Goal: Navigation & Orientation: Find specific page/section

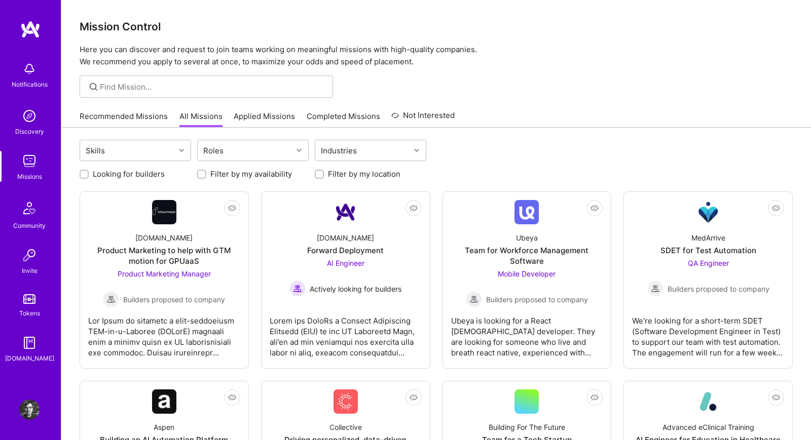
scroll to position [107, 0]
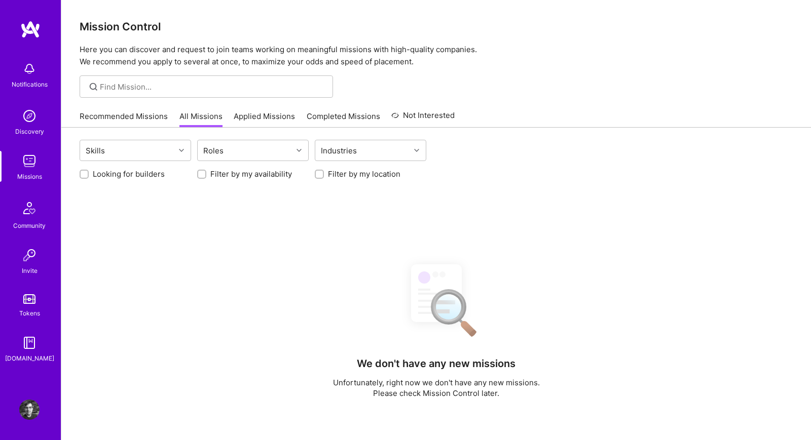
scroll to position [107, 0]
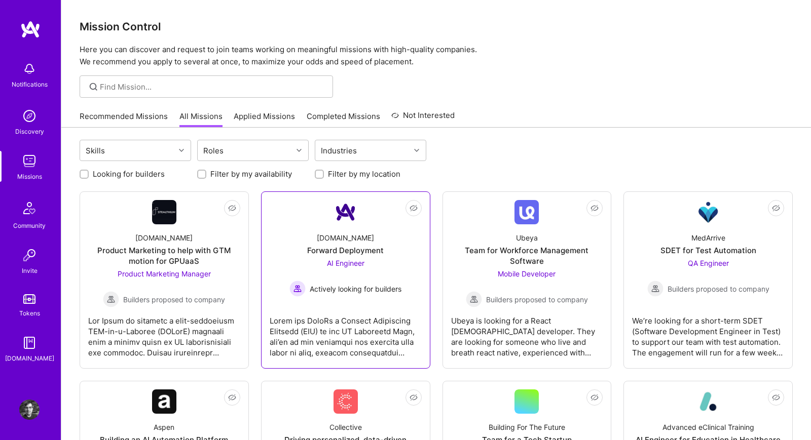
scroll to position [107, 0]
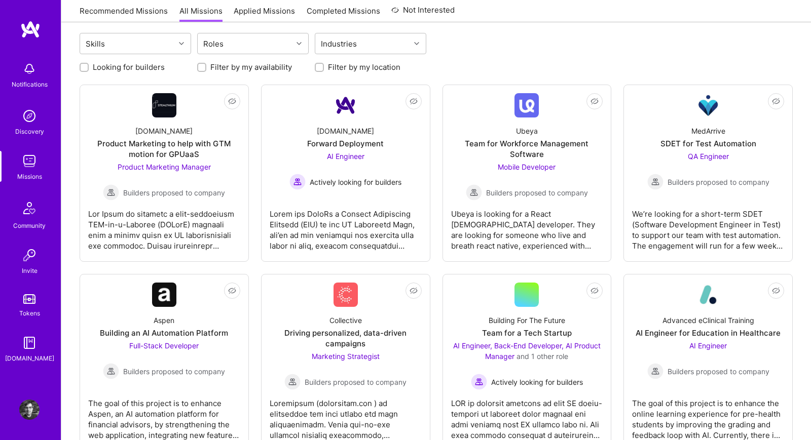
click at [140, 15] on link "Recommended Missions" at bounding box center [124, 14] width 88 height 17
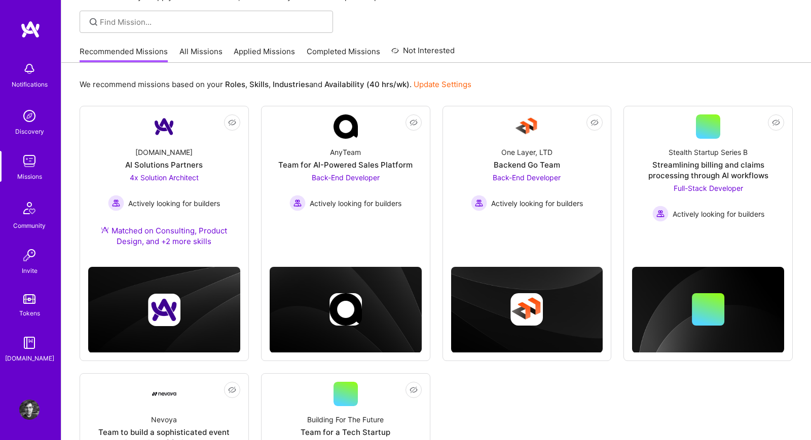
scroll to position [64, 0]
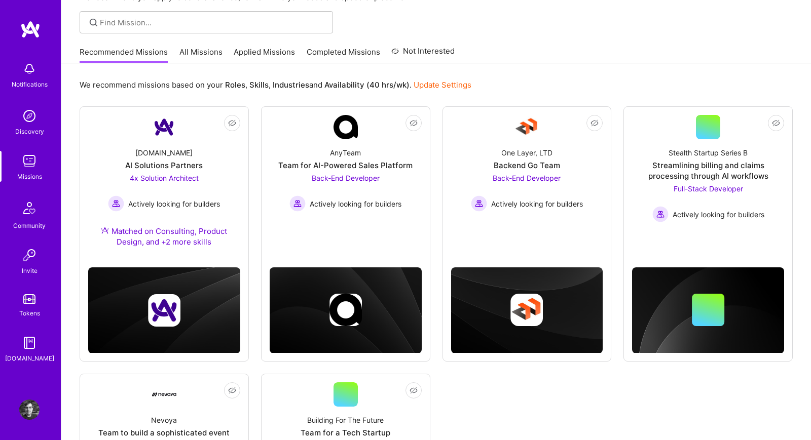
click at [191, 51] on link "All Missions" at bounding box center [200, 55] width 43 height 17
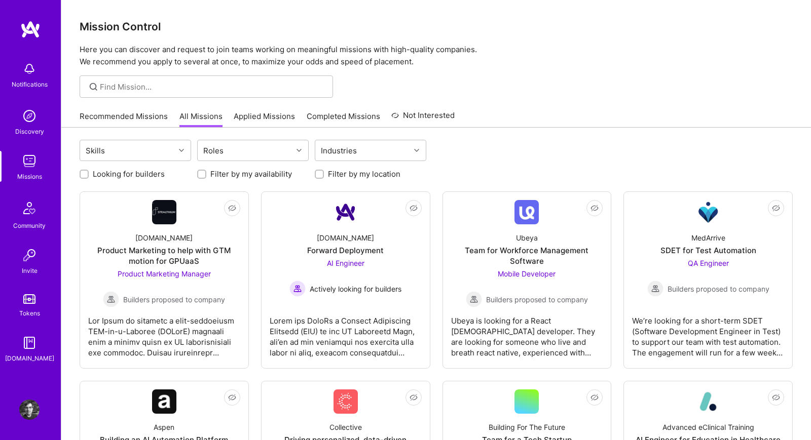
click at [267, 27] on h3 "Mission Control" at bounding box center [436, 26] width 713 height 13
